Goal: Task Accomplishment & Management: Complete application form

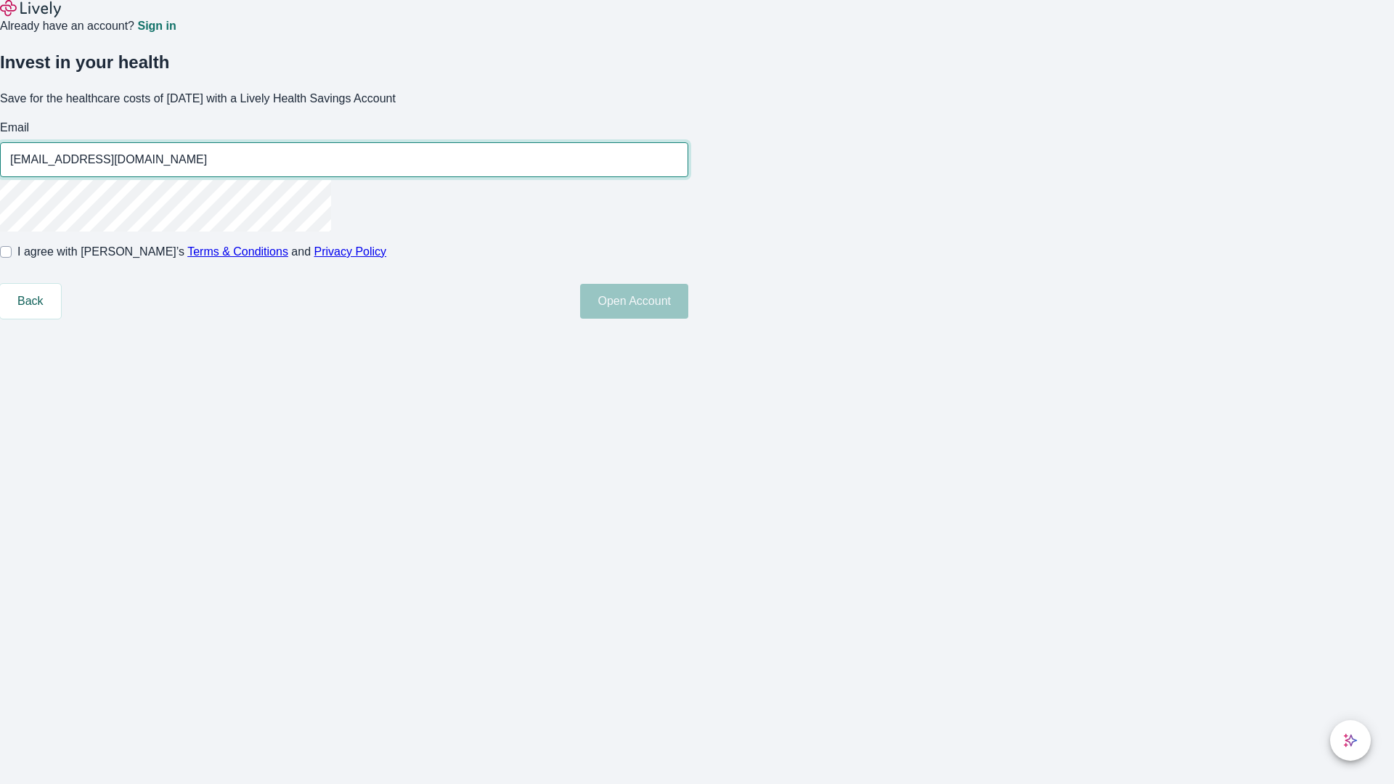
type input "[EMAIL_ADDRESS][DOMAIN_NAME]"
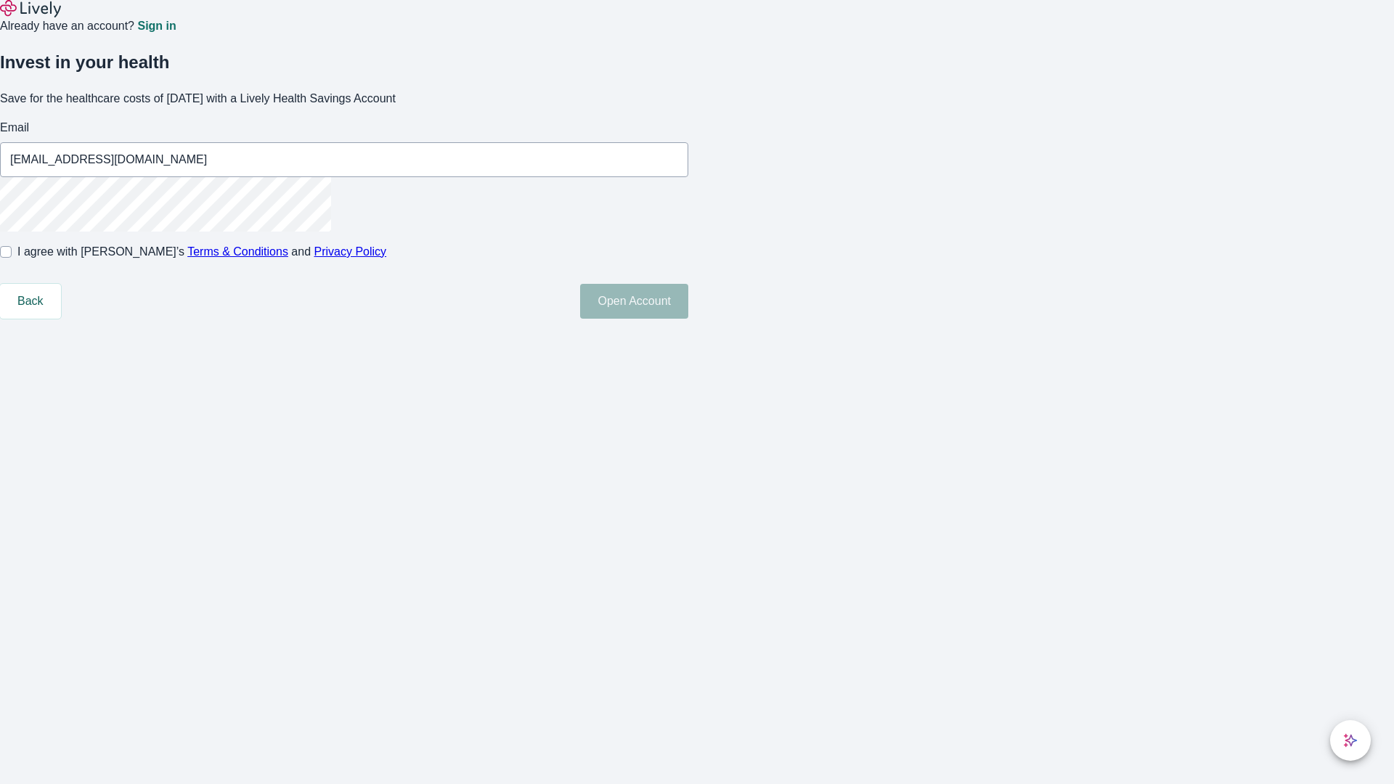
click at [12, 258] on input "I agree with Lively’s Terms & Conditions and Privacy Policy" at bounding box center [6, 252] width 12 height 12
checkbox input "true"
click at [688, 319] on button "Open Account" at bounding box center [634, 301] width 108 height 35
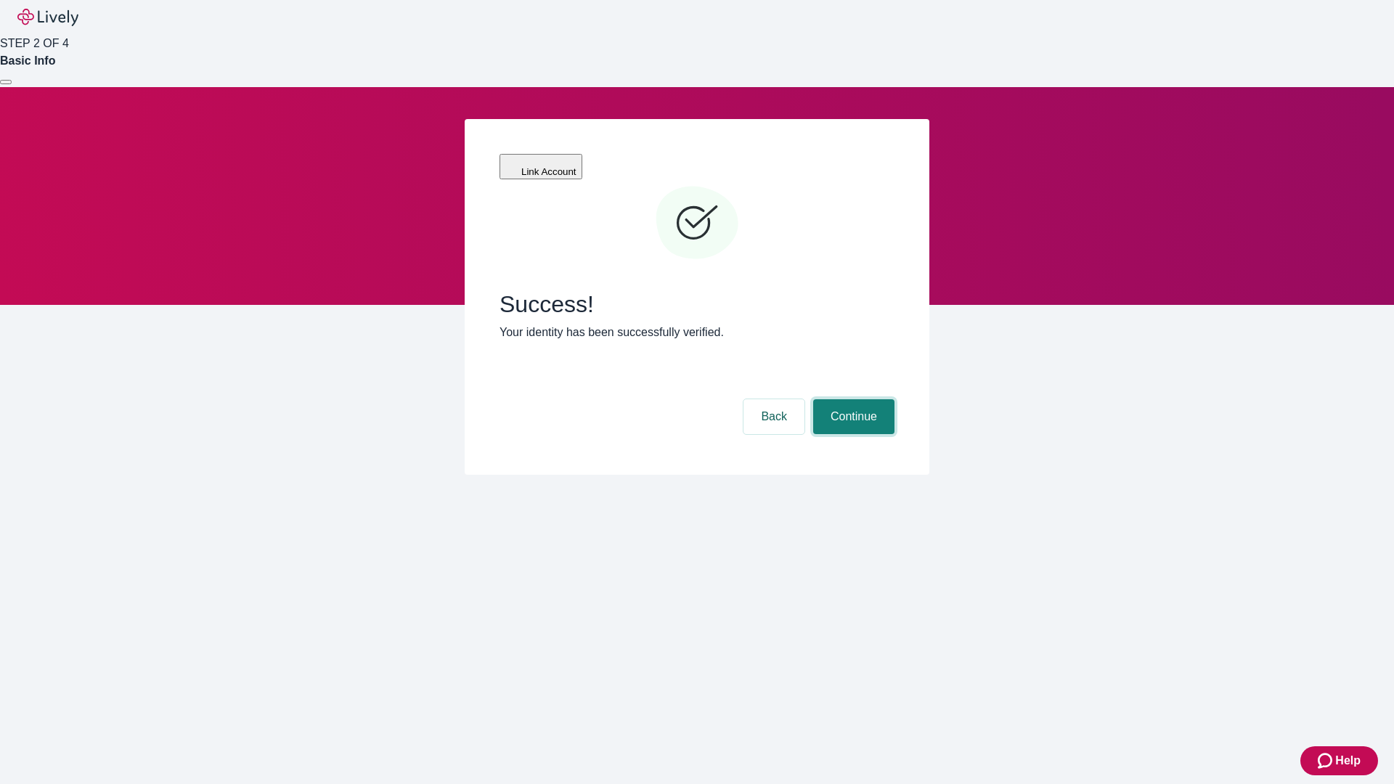
click at [851, 399] on button "Continue" at bounding box center [853, 416] width 81 height 35
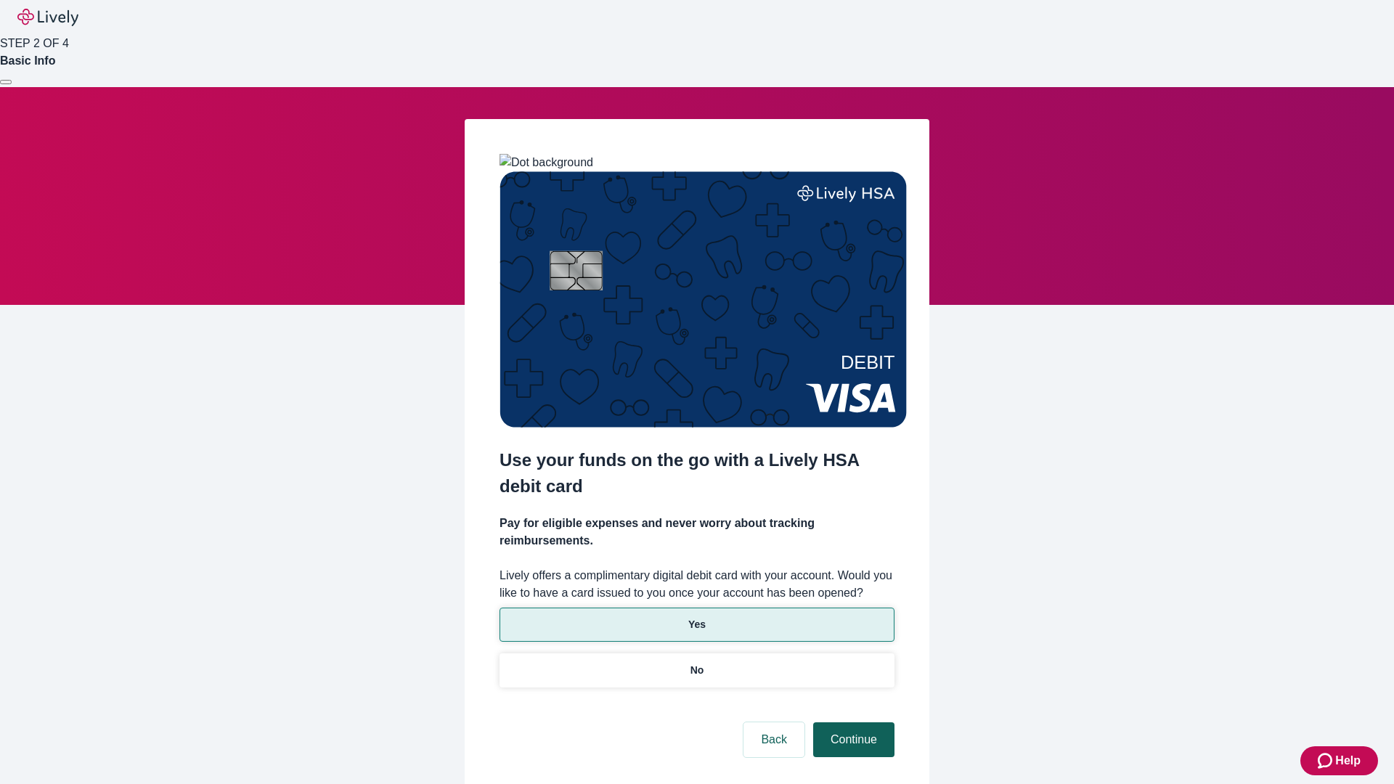
click at [696, 617] on p "Yes" at bounding box center [696, 624] width 17 height 15
click at [851, 722] on button "Continue" at bounding box center [853, 739] width 81 height 35
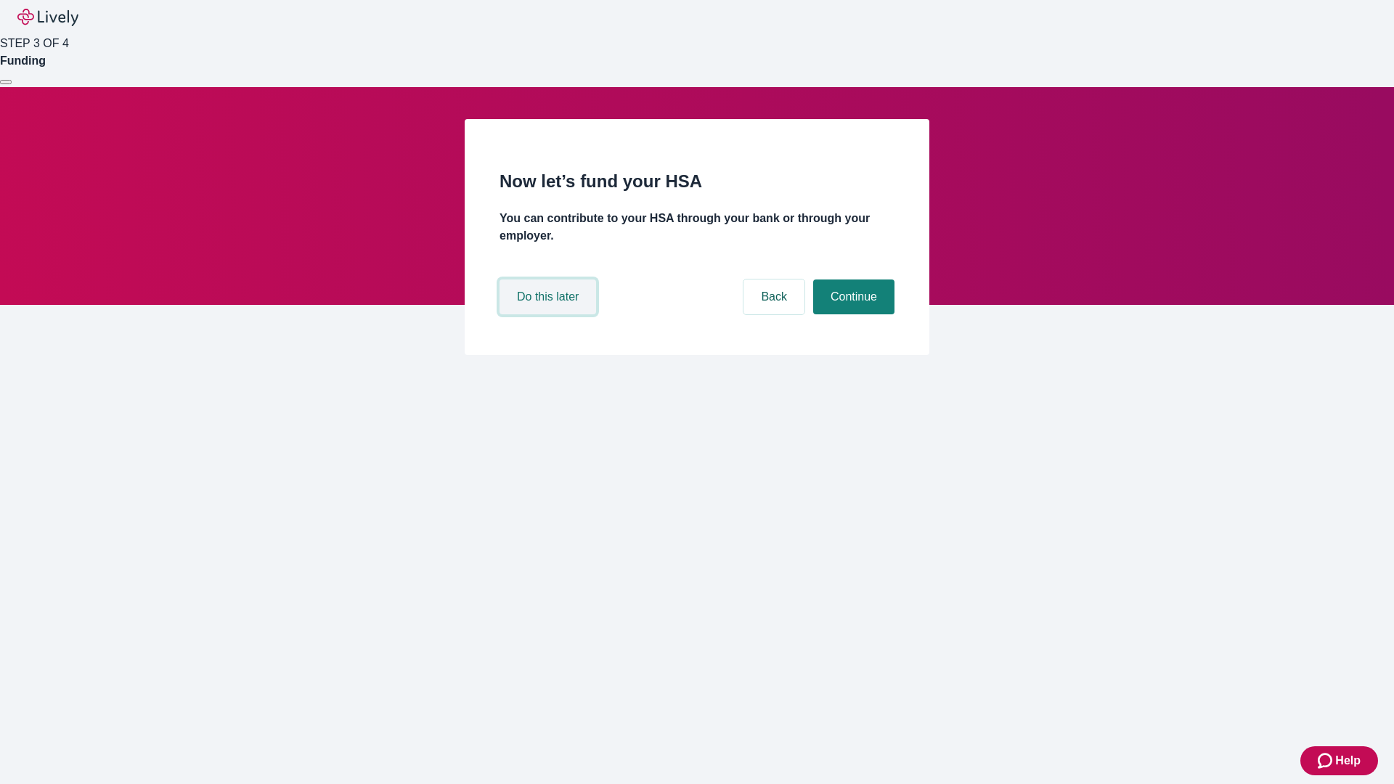
click at [549, 314] on button "Do this later" at bounding box center [547, 296] width 97 height 35
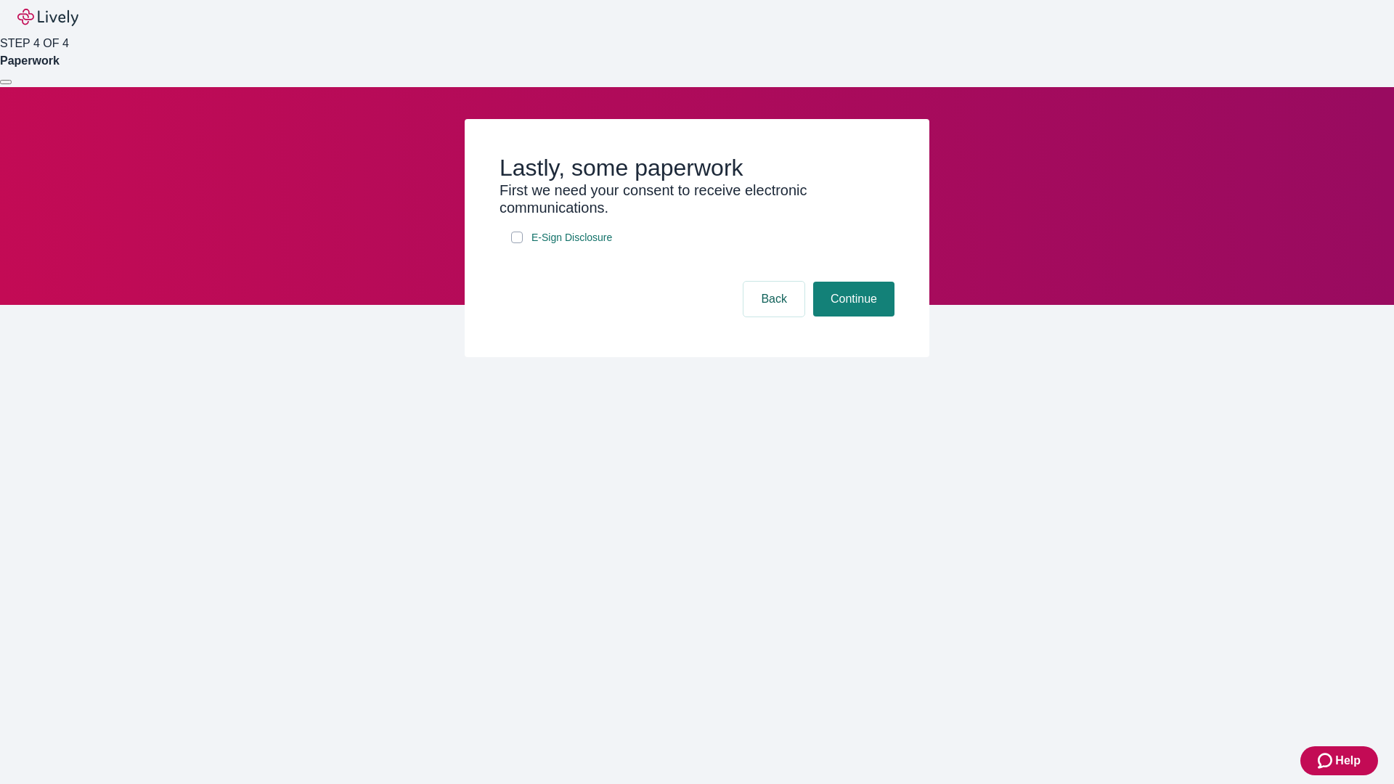
click at [517, 243] on input "E-Sign Disclosure" at bounding box center [517, 238] width 12 height 12
checkbox input "true"
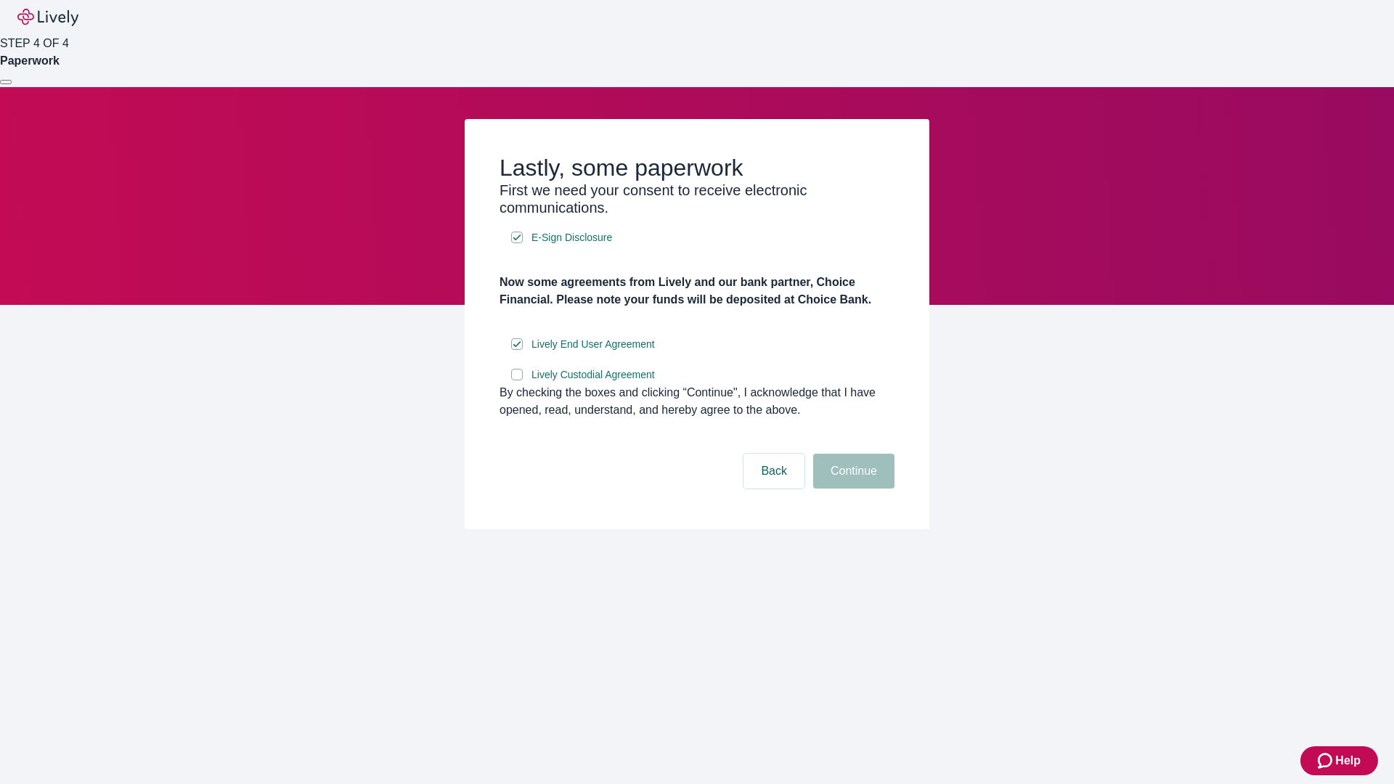
click at [517, 380] on input "Lively Custodial Agreement" at bounding box center [517, 375] width 12 height 12
checkbox input "true"
click at [851, 489] on button "Continue" at bounding box center [853, 471] width 81 height 35
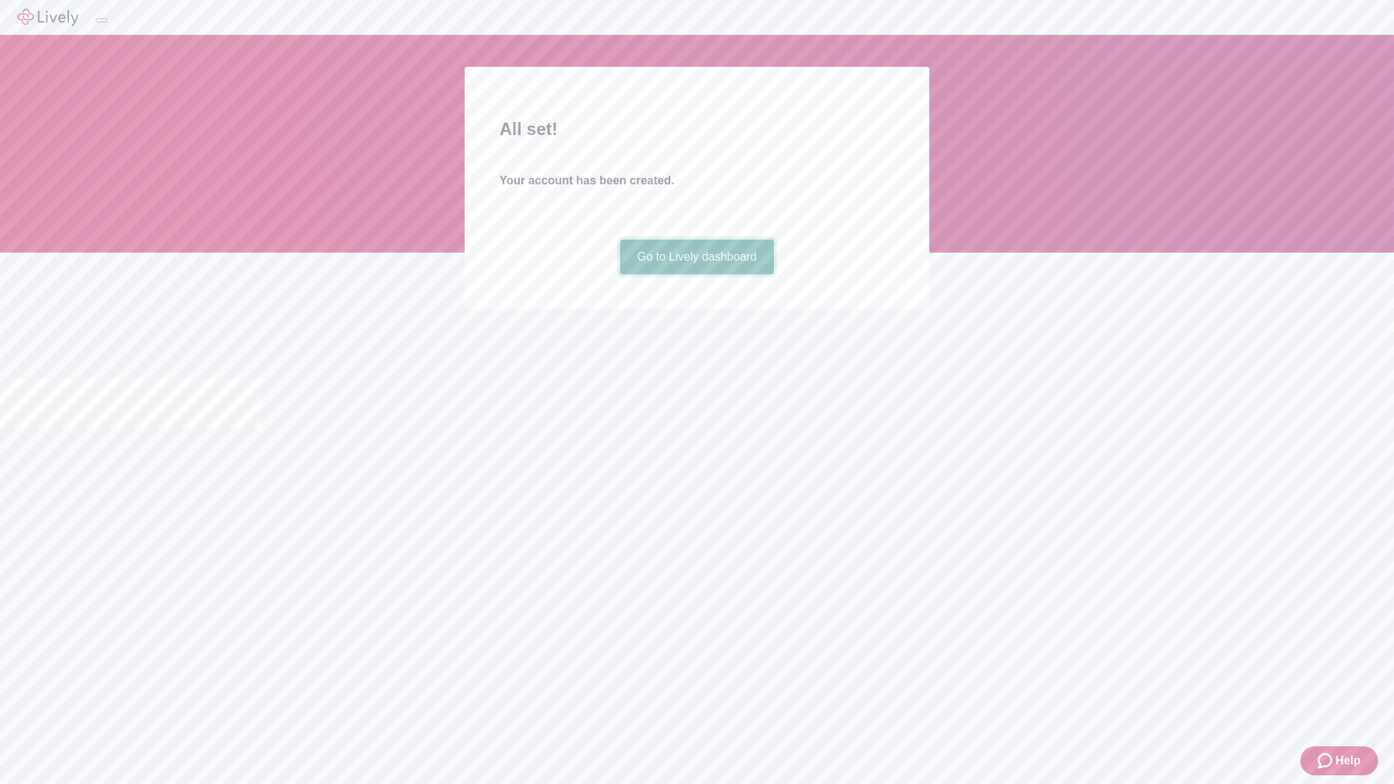
click at [696, 274] on link "Go to Lively dashboard" at bounding box center [697, 257] width 155 height 35
